Goal: Information Seeking & Learning: Learn about a topic

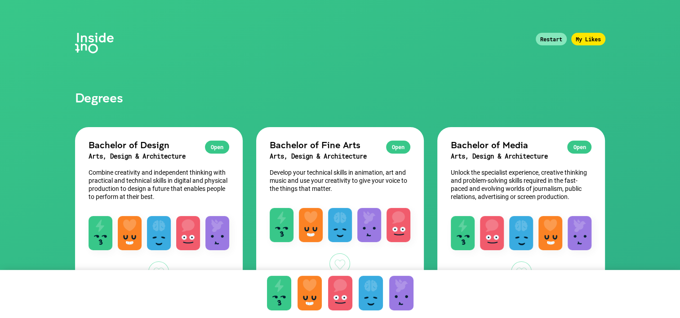
scroll to position [7, 0]
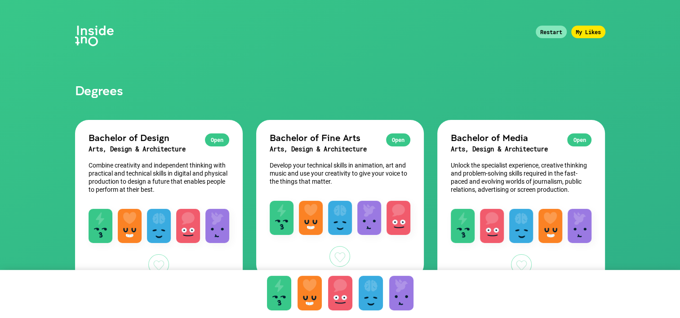
click at [574, 140] on div "Open" at bounding box center [579, 139] width 24 height 13
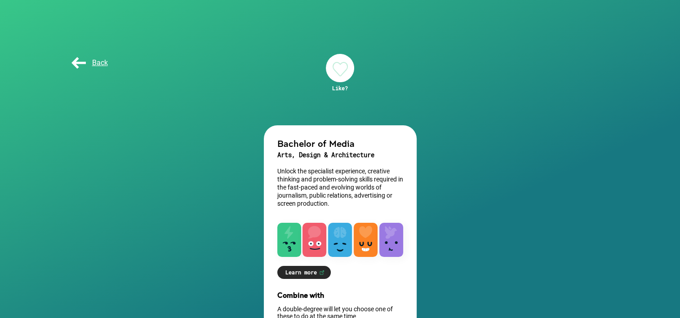
click at [334, 66] on div at bounding box center [340, 68] width 28 height 28
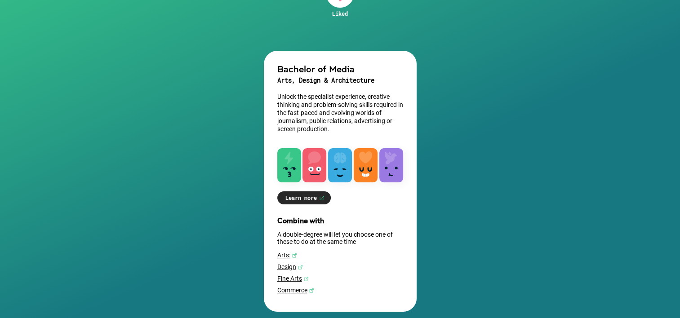
scroll to position [73, 0]
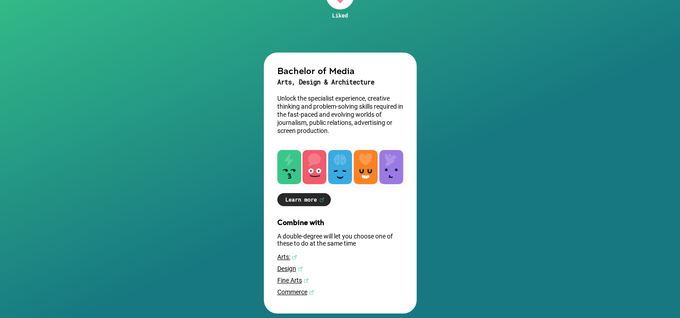
click at [293, 283] on link "Fine Arts" at bounding box center [340, 280] width 126 height 7
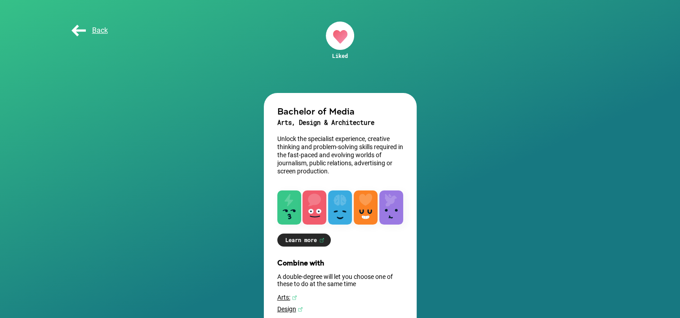
scroll to position [84, 0]
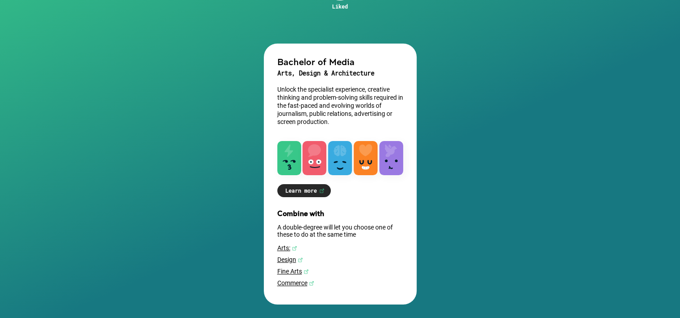
click at [296, 269] on link "Fine Arts" at bounding box center [340, 271] width 126 height 7
